Goal: Navigation & Orientation: Find specific page/section

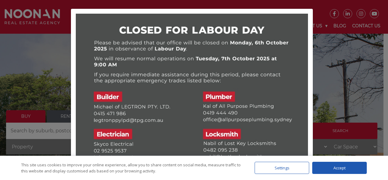
click at [330, 42] on div at bounding box center [194, 90] width 388 height 180
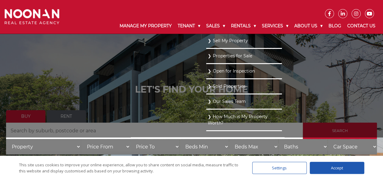
click at [206, 68] on ul "Sell My Property Properties for Sale Open for Inspection Sold Properties Our Sa…" at bounding box center [244, 85] width 76 height 103
drag, startPoint x: 154, startPoint y: 83, endPoint x: 150, endPoint y: 84, distance: 4.0
click at [206, 83] on ul "Sell My Property Properties for Sale Open for Inspection Sold Properties Our Sa…" at bounding box center [244, 85] width 76 height 103
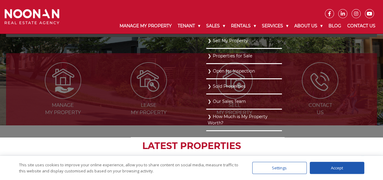
scroll to position [212, 0]
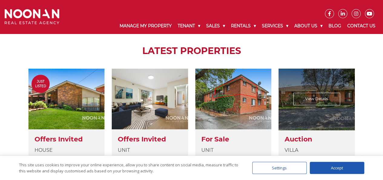
click at [326, 147] on link at bounding box center [317, 135] width 76 height 135
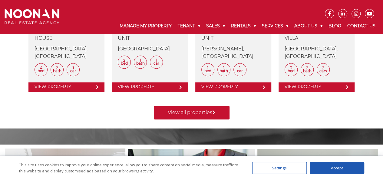
scroll to position [333, 0]
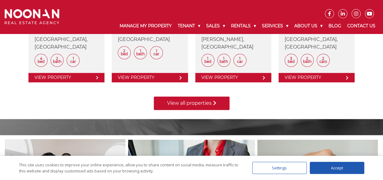
click at [173, 100] on link "View all properties" at bounding box center [192, 102] width 76 height 13
